Goal: Task Accomplishment & Management: Manage account settings

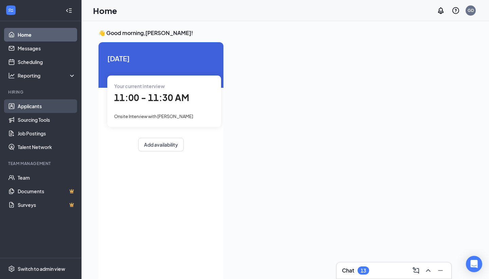
click at [33, 107] on link "Applicants" at bounding box center [47, 106] width 58 height 14
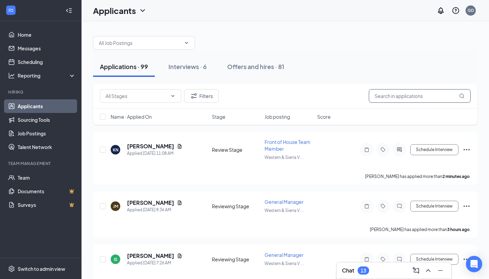
click at [388, 95] on input "text" at bounding box center [420, 96] width 102 height 14
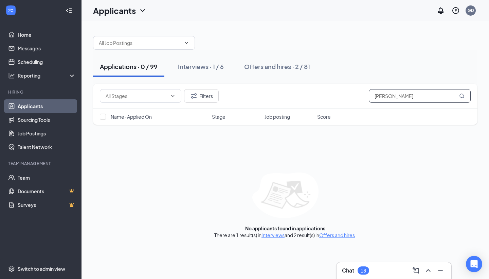
type input "[PERSON_NAME]"
click at [195, 68] on div "Interviews · 1 / 6" at bounding box center [201, 66] width 46 height 8
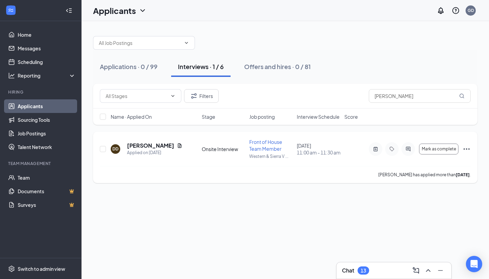
click at [155, 139] on div "DD [PERSON_NAME] Applied on [DATE] Onsite Interview Front of House Team Member …" at bounding box center [285, 152] width 371 height 28
click at [153, 144] on h5 "[PERSON_NAME]" at bounding box center [150, 145] width 47 height 7
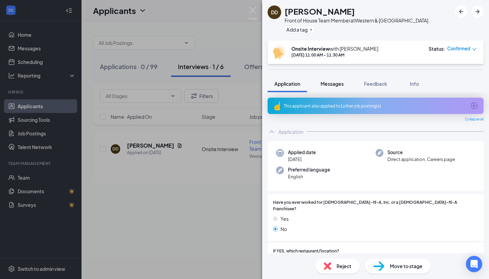
click at [329, 84] on span "Messages" at bounding box center [332, 83] width 23 height 6
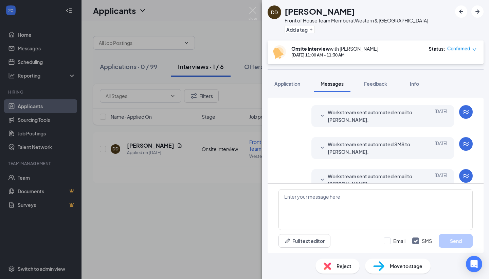
scroll to position [222, 0]
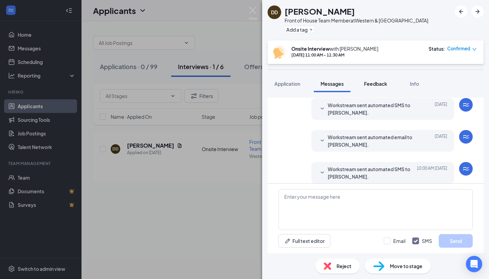
click at [374, 85] on span "Feedback" at bounding box center [375, 83] width 23 height 6
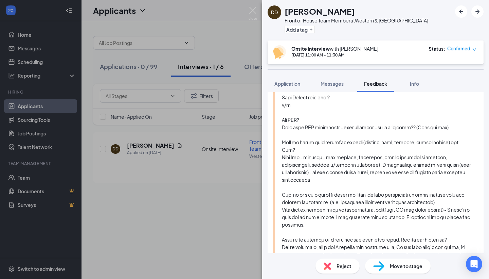
scroll to position [393, 0]
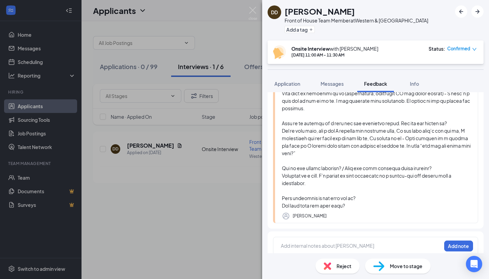
click at [305, 242] on div at bounding box center [361, 245] width 160 height 7
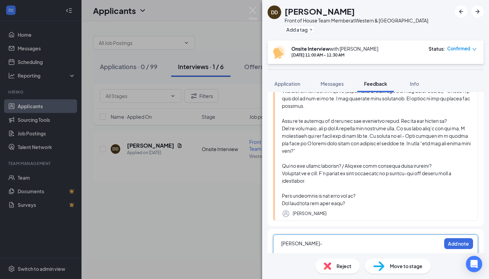
click at [314, 254] on span "Likes to game, extreme extrovert"" at bounding box center [319, 257] width 76 height 6
click at [361, 254] on div "Likes to game," extreme extrovert"" at bounding box center [361, 257] width 160 height 7
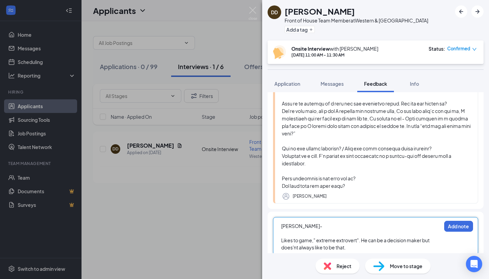
click at [296, 239] on span "Likes to game," extreme extrovert". He can be a decision maker but does'nt alwa…" at bounding box center [355, 243] width 149 height 13
click at [353, 238] on div "Likes to game," extreme extrovert". He can be a decision maker but doesn't alwa…" at bounding box center [361, 243] width 160 height 14
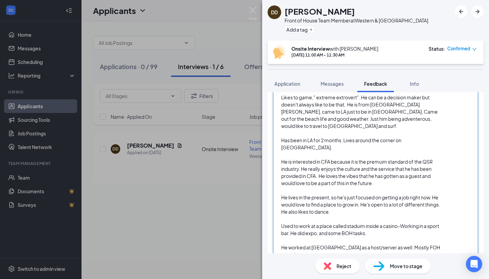
scroll to position [577, 0]
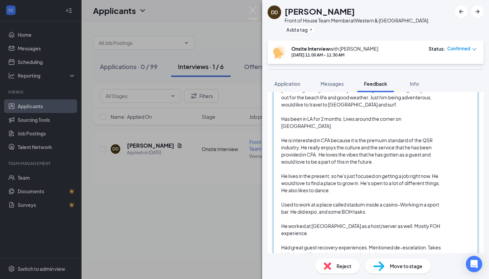
click at [282, 265] on span "He had a birthday greeting and birthday exit, he likes to to sing and did the […" at bounding box center [357, 271] width 153 height 13
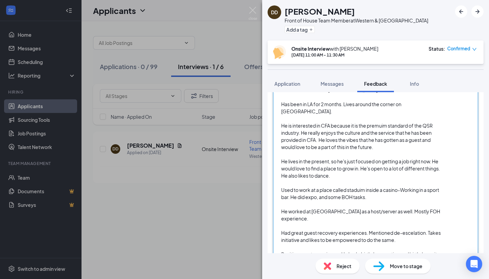
scroll to position [591, 0]
click at [311, 251] on div "Positive guest experience-He had a birthday greeting and birthday exit, he like…" at bounding box center [361, 261] width 160 height 21
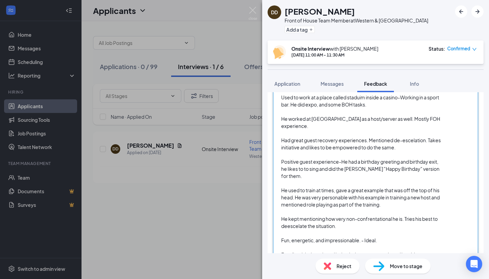
scroll to position [669, 0]
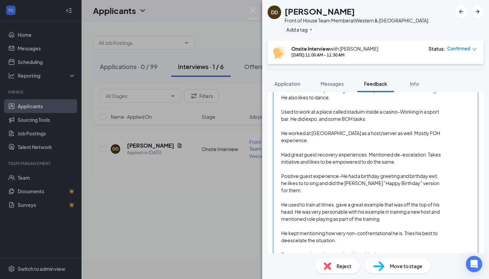
click at [441, 93] on div "[PERSON_NAME]- Likes to game," extreme extrovert". He can be a decision maker b…" at bounding box center [361, 118] width 161 height 307
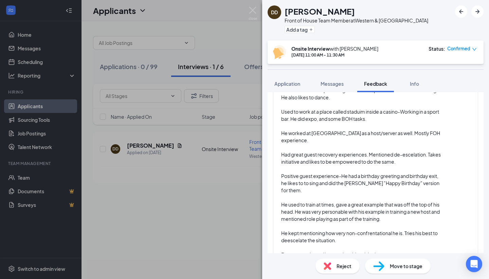
click at [438, 86] on div "Application Messages Feedback Info" at bounding box center [376, 83] width 216 height 17
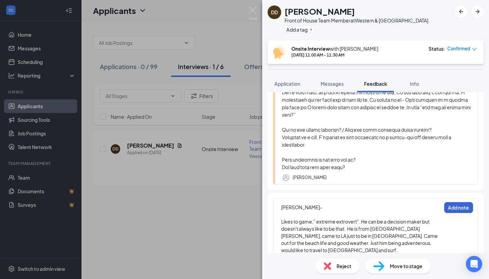
click at [449, 202] on button "Add note" at bounding box center [458, 207] width 29 height 11
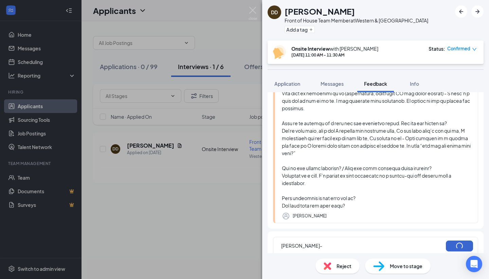
scroll to position [393, 0]
